Goal: Task Accomplishment & Management: Complete application form

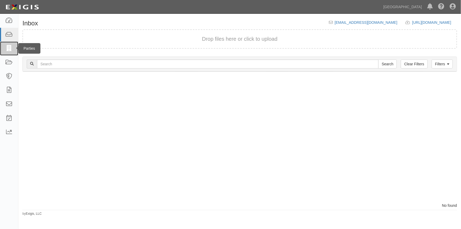
click at [10, 50] on icon at bounding box center [8, 48] width 7 height 6
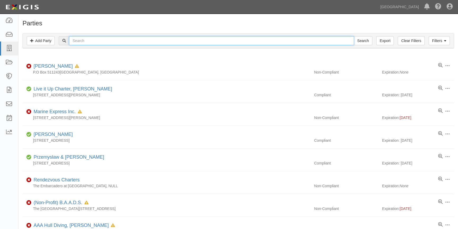
click at [87, 43] on input "text" at bounding box center [211, 40] width 285 height 9
type input "todd"
click at [354, 36] on input "Search" at bounding box center [363, 40] width 19 height 9
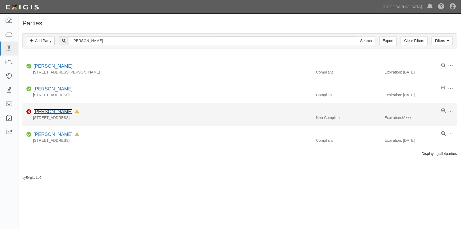
click at [50, 112] on link "Todd Rumbaugh" at bounding box center [53, 111] width 39 height 5
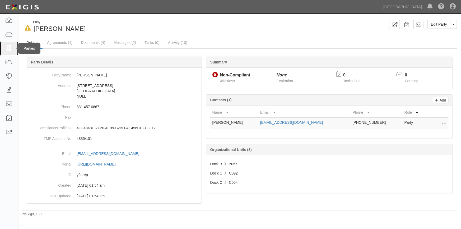
click at [11, 47] on icon at bounding box center [8, 48] width 7 height 6
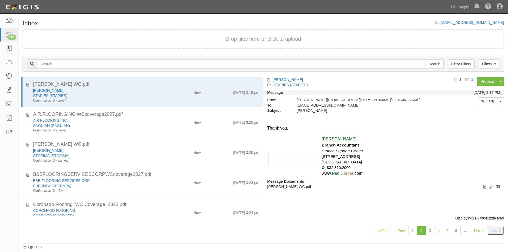
click at [491, 231] on link "Last »" at bounding box center [495, 230] width 17 height 9
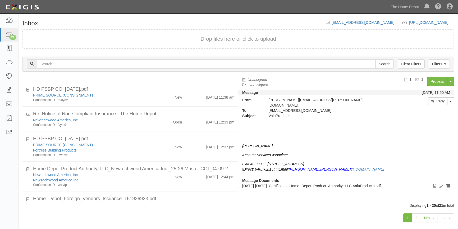
scroll to position [402, 0]
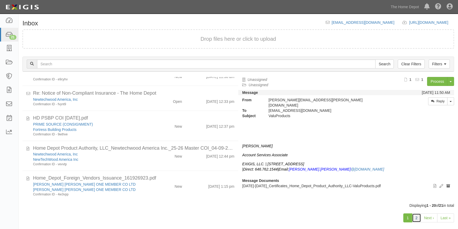
click at [415, 219] on link "2" at bounding box center [416, 217] width 9 height 9
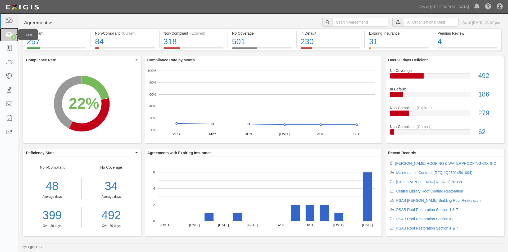
click at [10, 36] on icon at bounding box center [8, 35] width 7 height 6
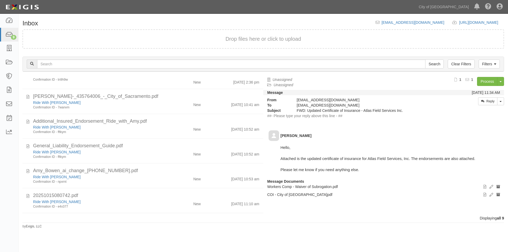
scroll to position [80, 0]
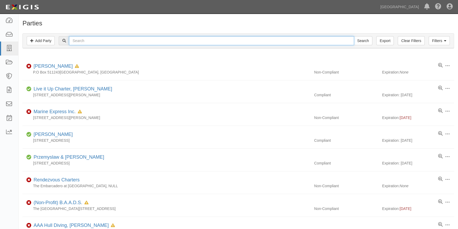
click at [77, 39] on input "text" at bounding box center [211, 40] width 285 height 9
type input "[PERSON_NAME]"
click at [354, 36] on input "Search" at bounding box center [363, 40] width 19 height 9
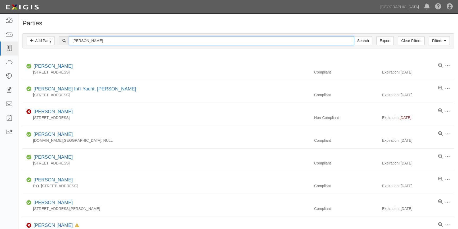
drag, startPoint x: 87, startPoint y: 40, endPoint x: 62, endPoint y: 44, distance: 25.1
click at [62, 44] on div "omer Search" at bounding box center [215, 40] width 313 height 9
type input "arslan"
click at [354, 36] on input "Search" at bounding box center [363, 40] width 19 height 9
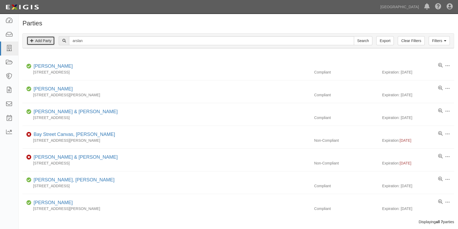
click at [38, 40] on link "Add Party" at bounding box center [41, 40] width 28 height 9
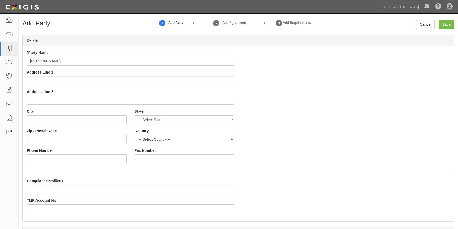
type input "[PERSON_NAME]"
type input "195 B N Sunnyvale Avenue"
type input "Sunnyvale"
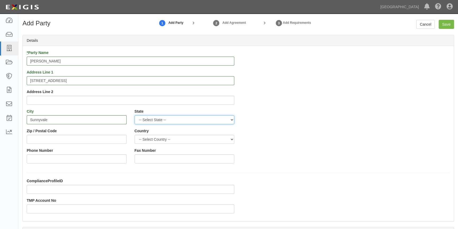
select select "CA"
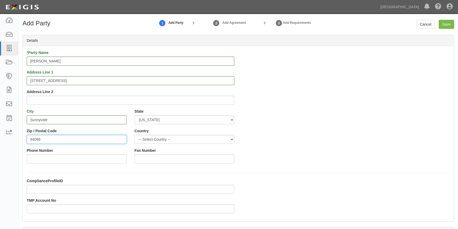
type input "94086"
select select "US"
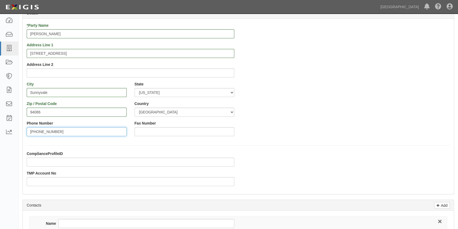
scroll to position [72, 0]
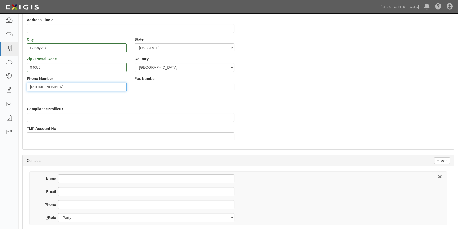
type input "929-500-5607"
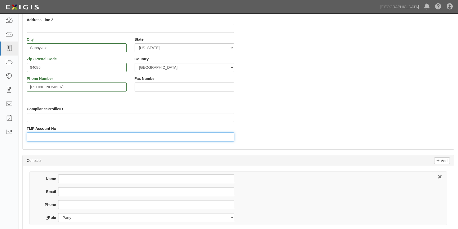
click at [52, 135] on input "TMP Account No" at bounding box center [131, 136] width 208 height 9
type input "11180"
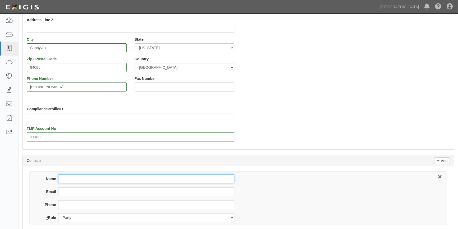
click at [76, 181] on input "Name" at bounding box center [146, 178] width 176 height 9
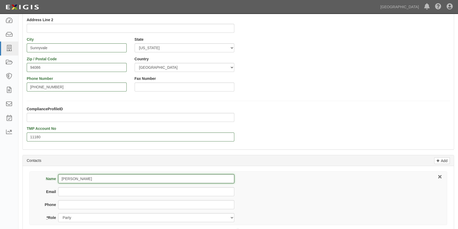
click at [76, 181] on input "Omer" at bounding box center [146, 178] width 176 height 9
type input "[PERSON_NAME]"
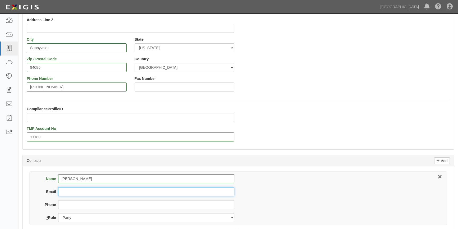
click at [65, 191] on input "Email" at bounding box center [146, 191] width 176 height 9
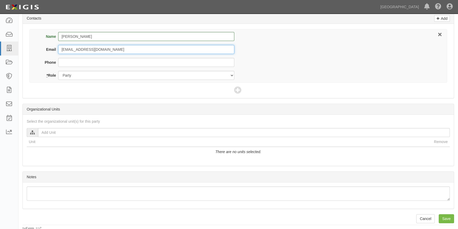
scroll to position [215, 0]
type input "[EMAIL_ADDRESS][DOMAIN_NAME]"
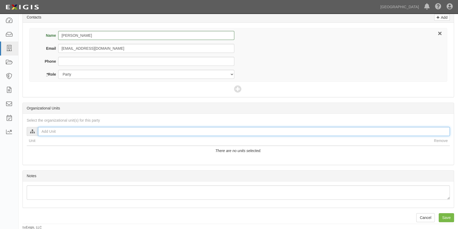
click at [45, 132] on input "text" at bounding box center [244, 131] width 412 height 9
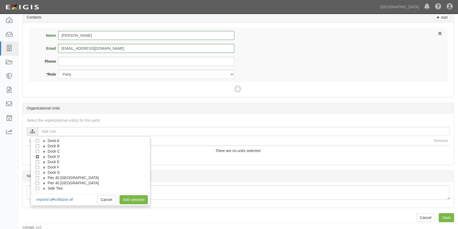
click at [37, 156] on input "Dock D" at bounding box center [37, 156] width 3 height 3
checkbox input "true"
click at [43, 157] on icon at bounding box center [45, 157] width 4 height 2
click at [43, 172] on input "D086" at bounding box center [41, 173] width 3 height 3
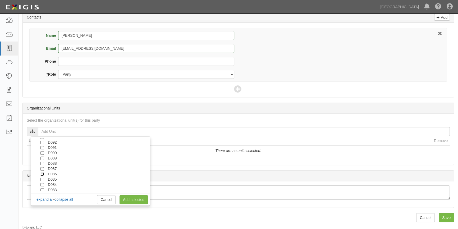
checkbox input "true"
click at [135, 201] on link "Add selected" at bounding box center [134, 199] width 28 height 9
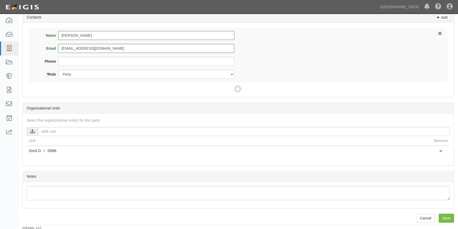
scroll to position [216, 0]
click at [451, 214] on input "Save" at bounding box center [446, 217] width 15 height 9
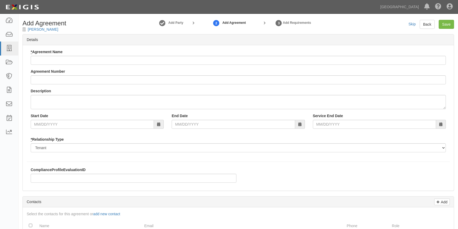
checkbox input "true"
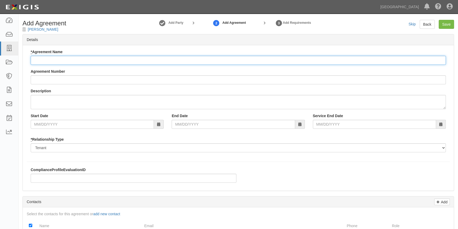
click at [66, 61] on input "* Agreement Name" at bounding box center [238, 60] width 415 height 9
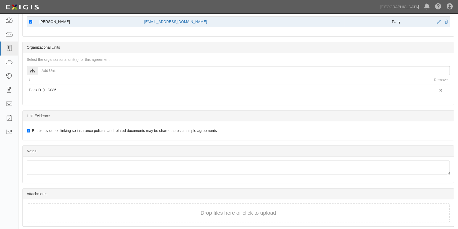
scroll to position [233, 0]
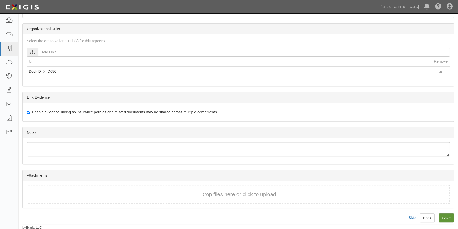
type input "Maybe Baby"
click at [446, 217] on input "Save" at bounding box center [446, 217] width 15 height 9
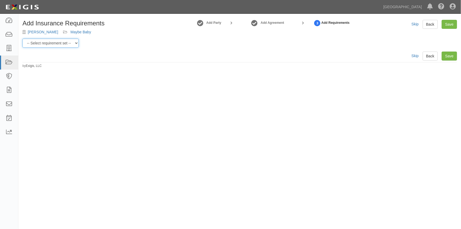
click at [75, 44] on select "-- Select requirement set -- Berth Holder Charter (24 or less) Charter (more th…" at bounding box center [50, 43] width 56 height 9
select select "53963"
click at [22, 39] on select "-- Select requirement set -- Berth Holder Charter (24 or less) Charter (more th…" at bounding box center [50, 43] width 56 height 9
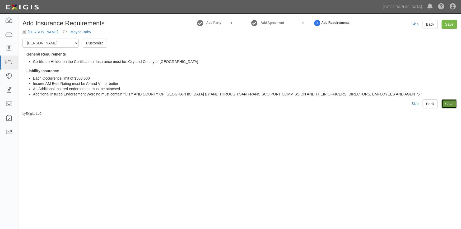
click at [447, 105] on link "Save" at bounding box center [449, 103] width 15 height 9
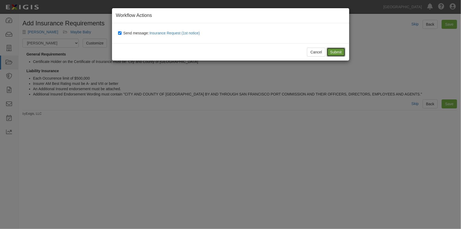
click at [335, 51] on input "Submit" at bounding box center [336, 52] width 19 height 9
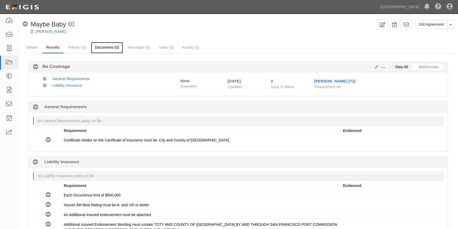
click at [105, 47] on link "Documents (0)" at bounding box center [107, 47] width 32 height 11
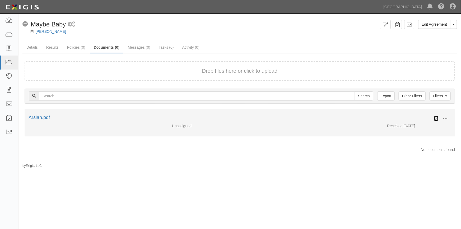
click at [436, 118] on icon at bounding box center [436, 118] width 4 height 4
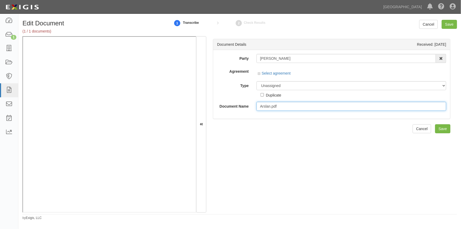
click at [262, 104] on input "Arslan.pdf" at bounding box center [352, 106] width 190 height 9
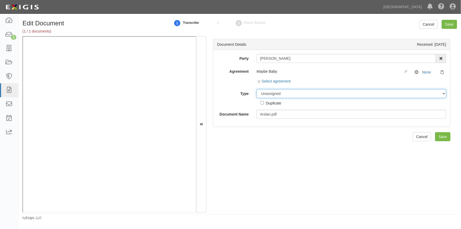
click at [264, 94] on select "Unassigned Binder Cancellation Notice Certificate Contract Endorsement Insuranc…" at bounding box center [352, 93] width 190 height 9
select select "OtherDetail"
click at [257, 89] on select "Unassigned Binder Cancellation Notice Certificate Contract Endorsement Insuranc…" at bounding box center [352, 93] width 190 height 9
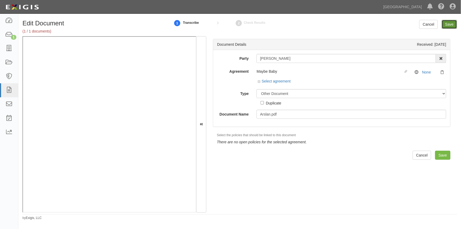
click at [450, 25] on input "Save" at bounding box center [449, 24] width 15 height 9
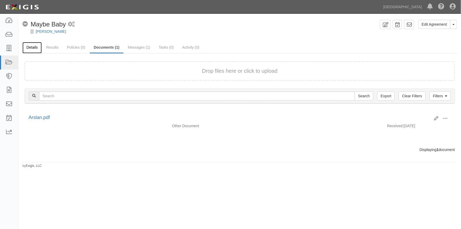
click at [31, 48] on link "Details" at bounding box center [31, 47] width 19 height 11
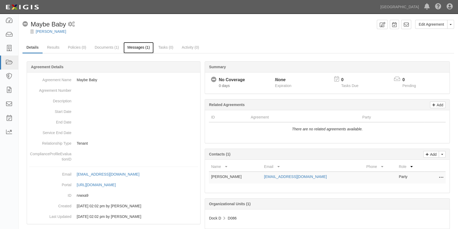
click at [134, 49] on link "Messages (1)" at bounding box center [138, 47] width 30 height 11
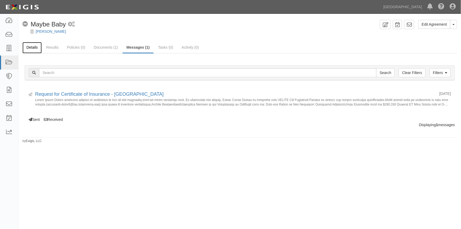
click at [33, 45] on link "Details" at bounding box center [31, 47] width 19 height 11
